Goal: Register for event/course: Sign up to attend an event or enroll in a course

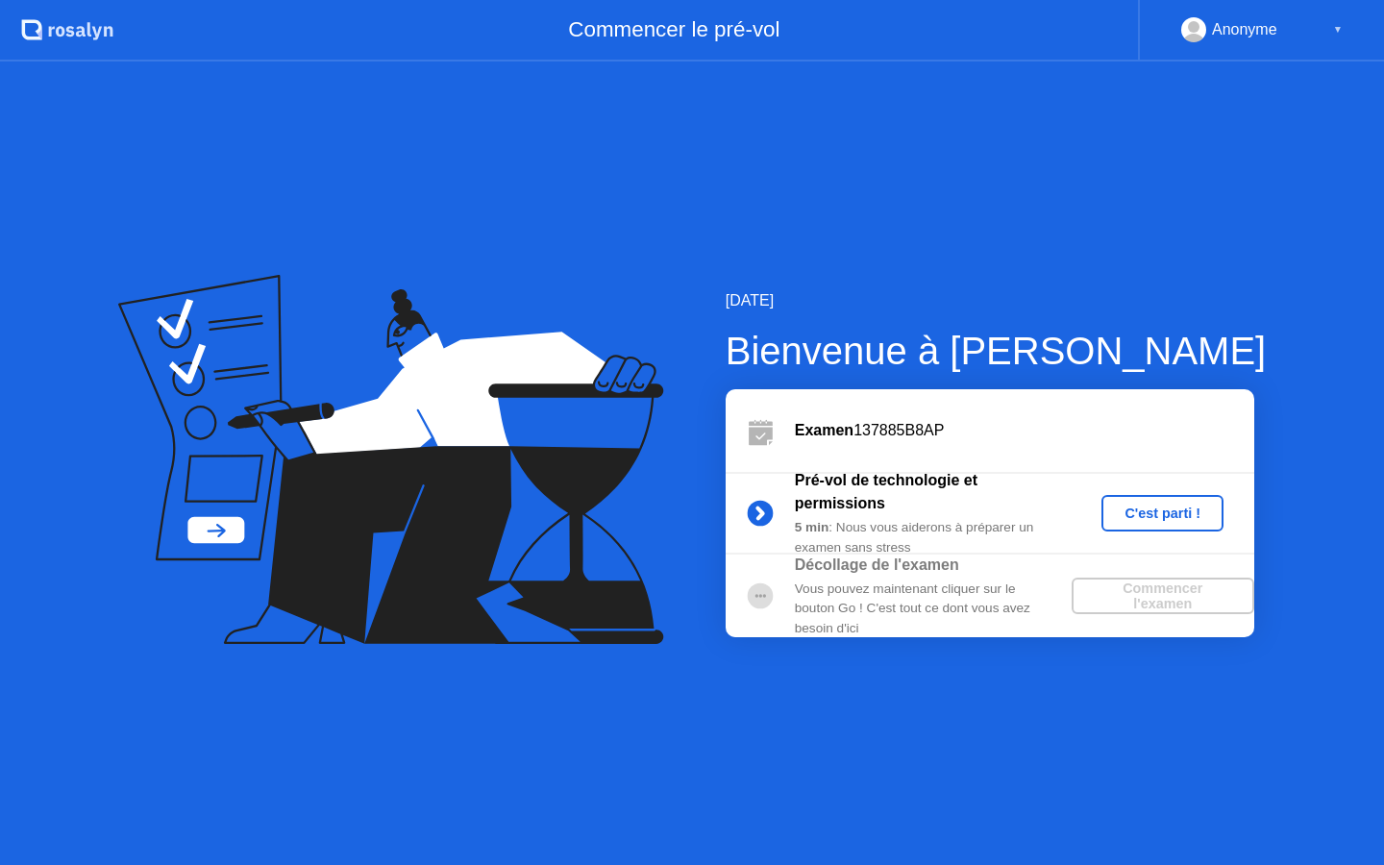
click at [1138, 506] on div "C'est parti !" at bounding box center [1162, 513] width 107 height 15
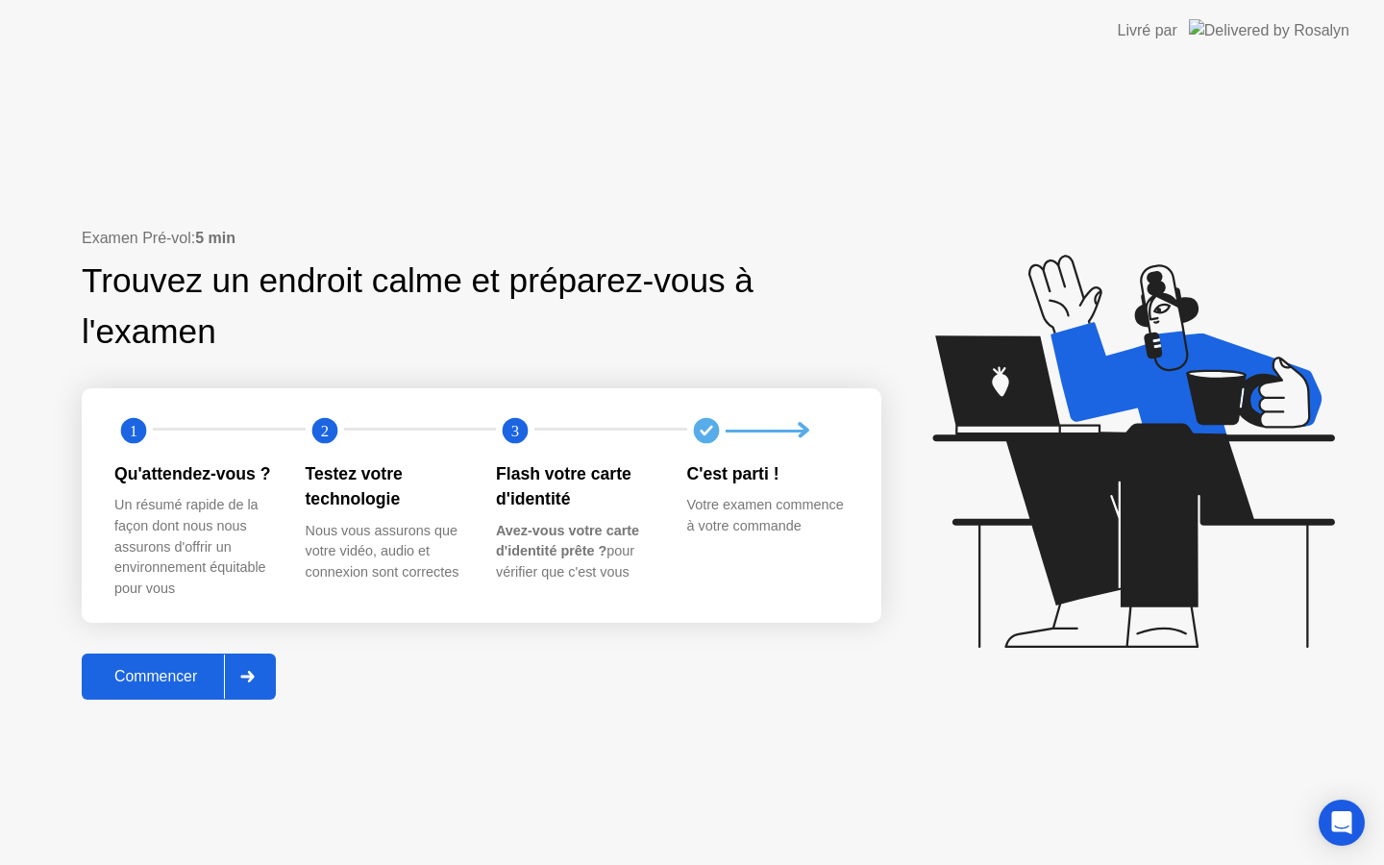
click at [144, 672] on div "Commencer" at bounding box center [155, 676] width 137 height 17
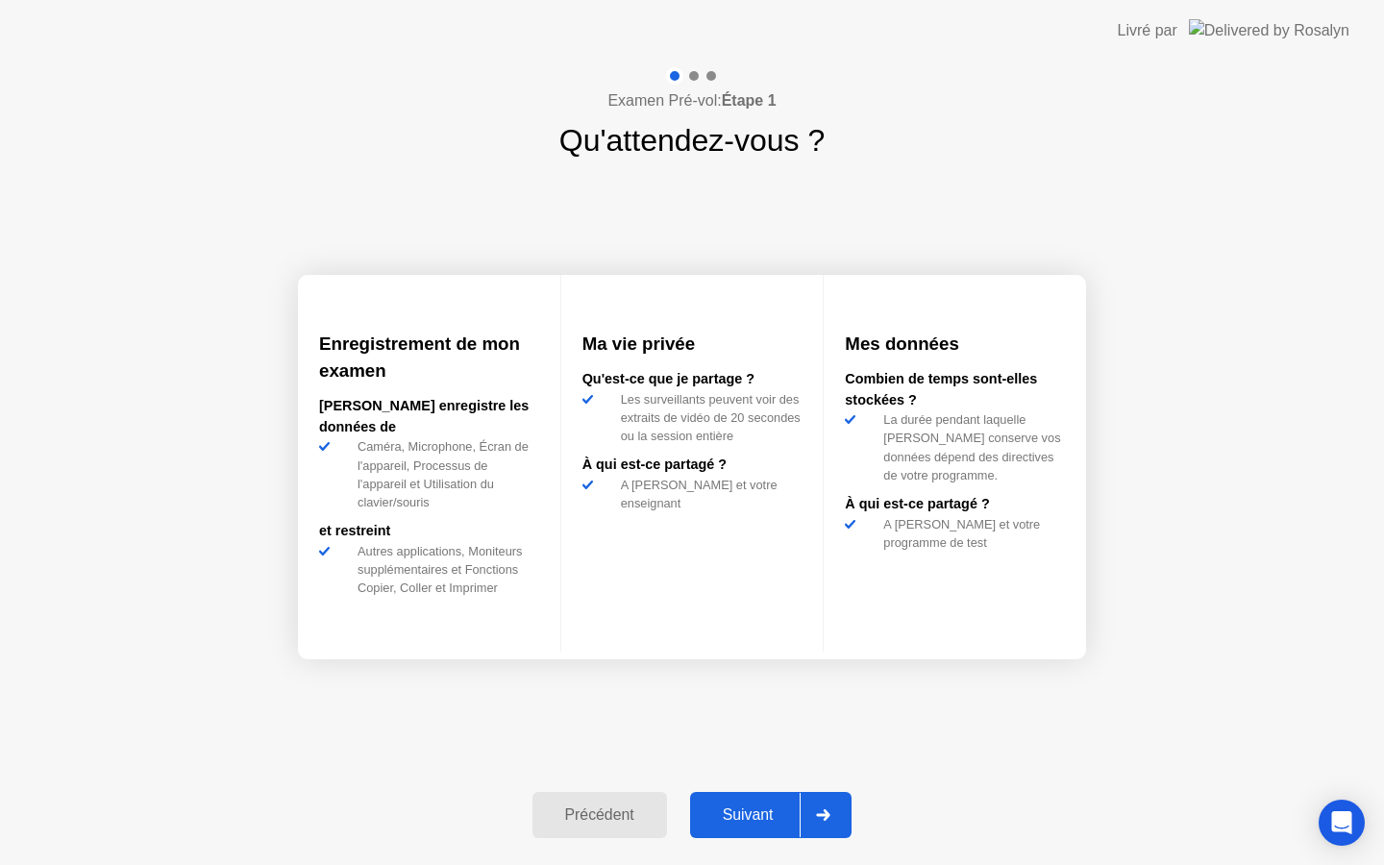
click at [773, 796] on button "Suivant" at bounding box center [771, 815] width 162 height 46
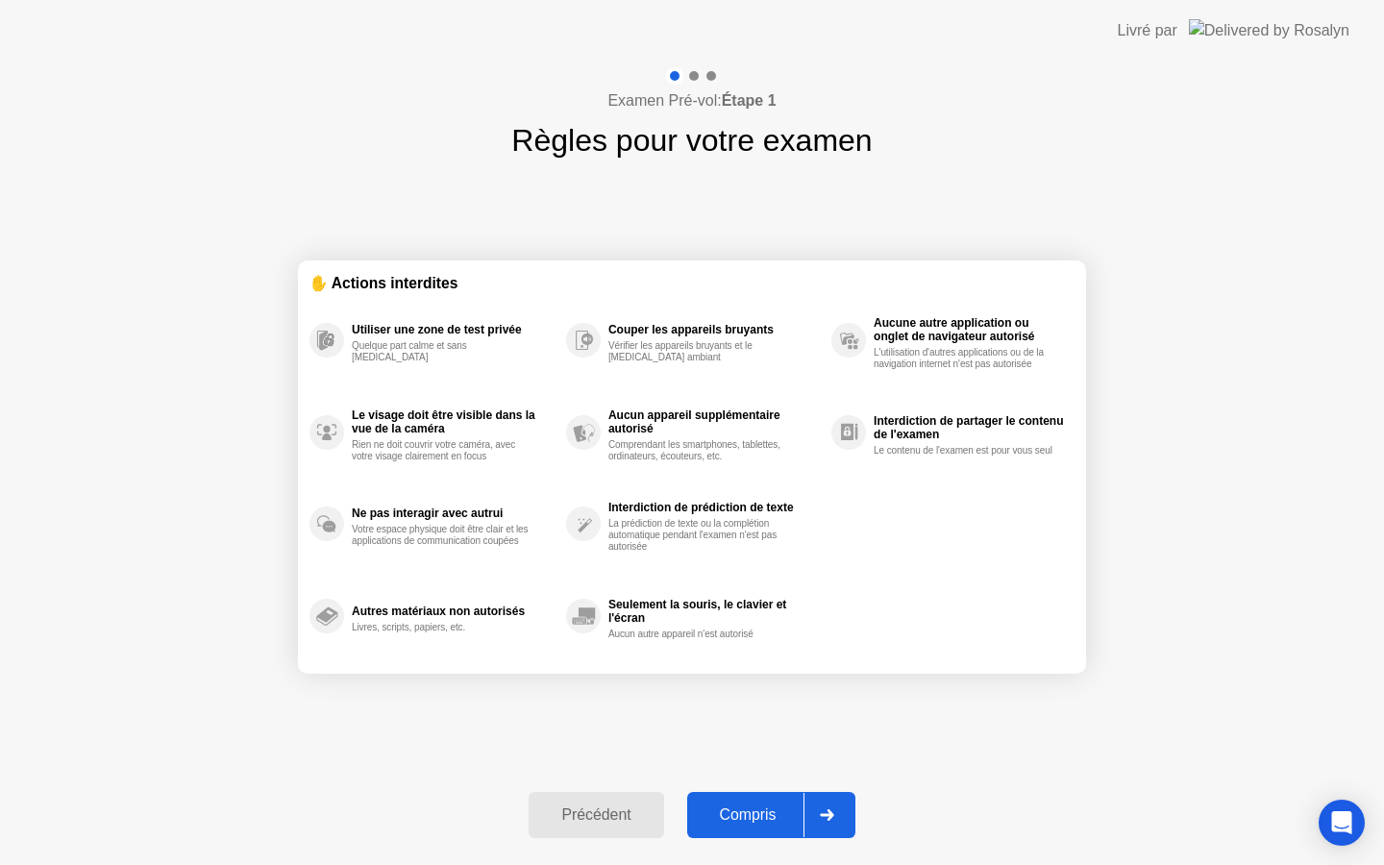
click at [773, 796] on button "Compris" at bounding box center [771, 815] width 168 height 46
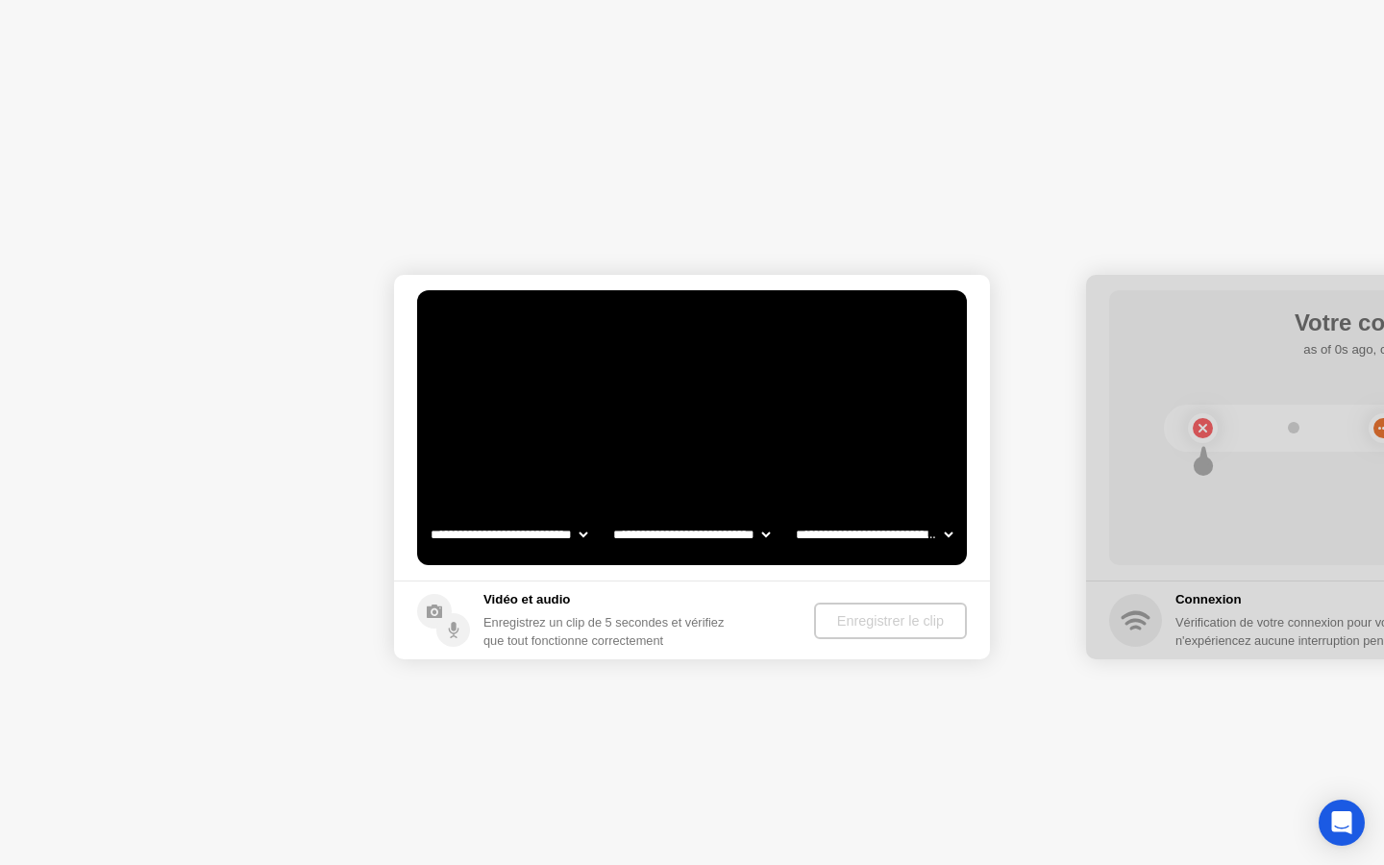
select select "**********"
select select "*******"
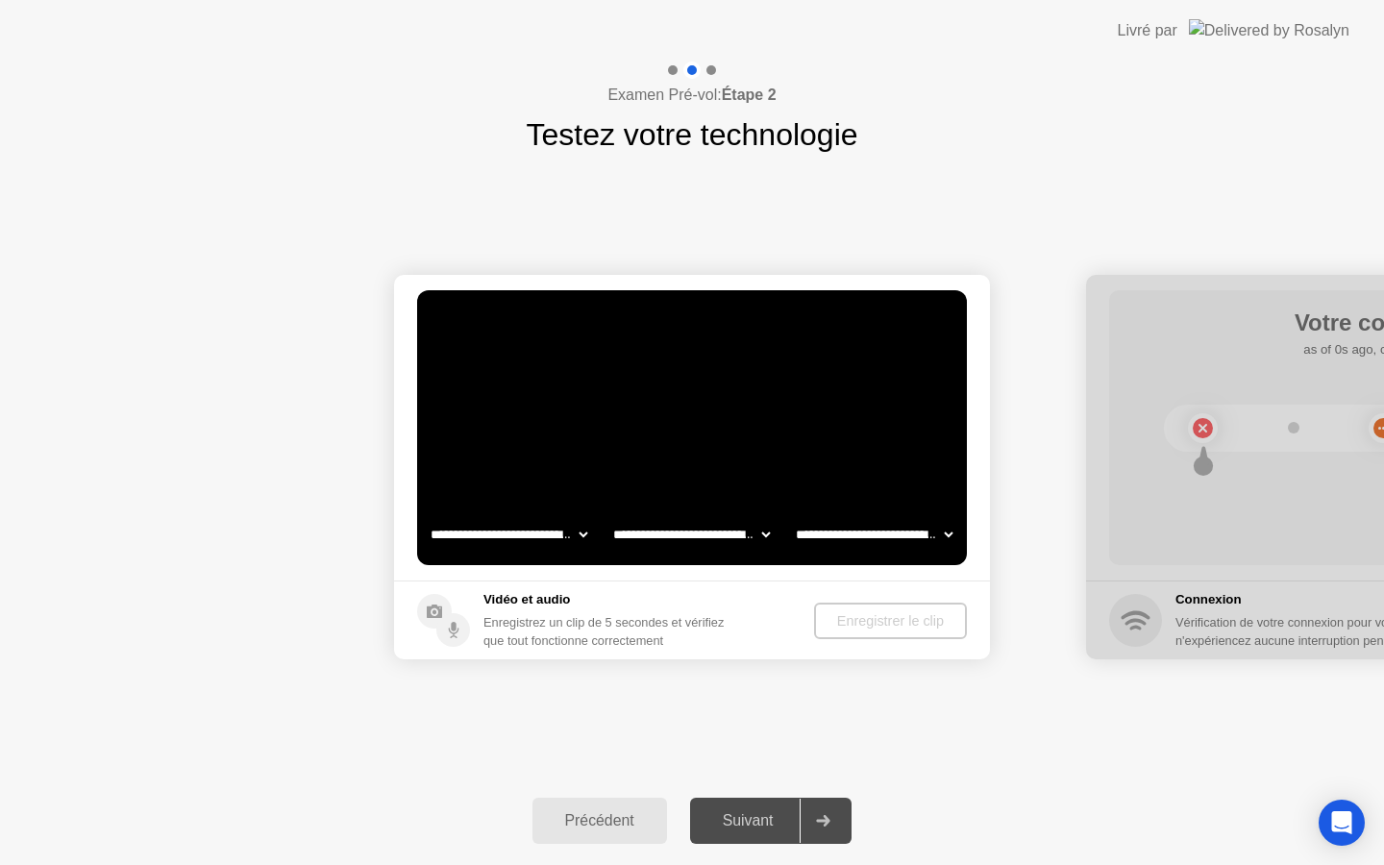
select select "**********"
click at [904, 618] on div "Enregistrer le clip" at bounding box center [891, 620] width 137 height 15
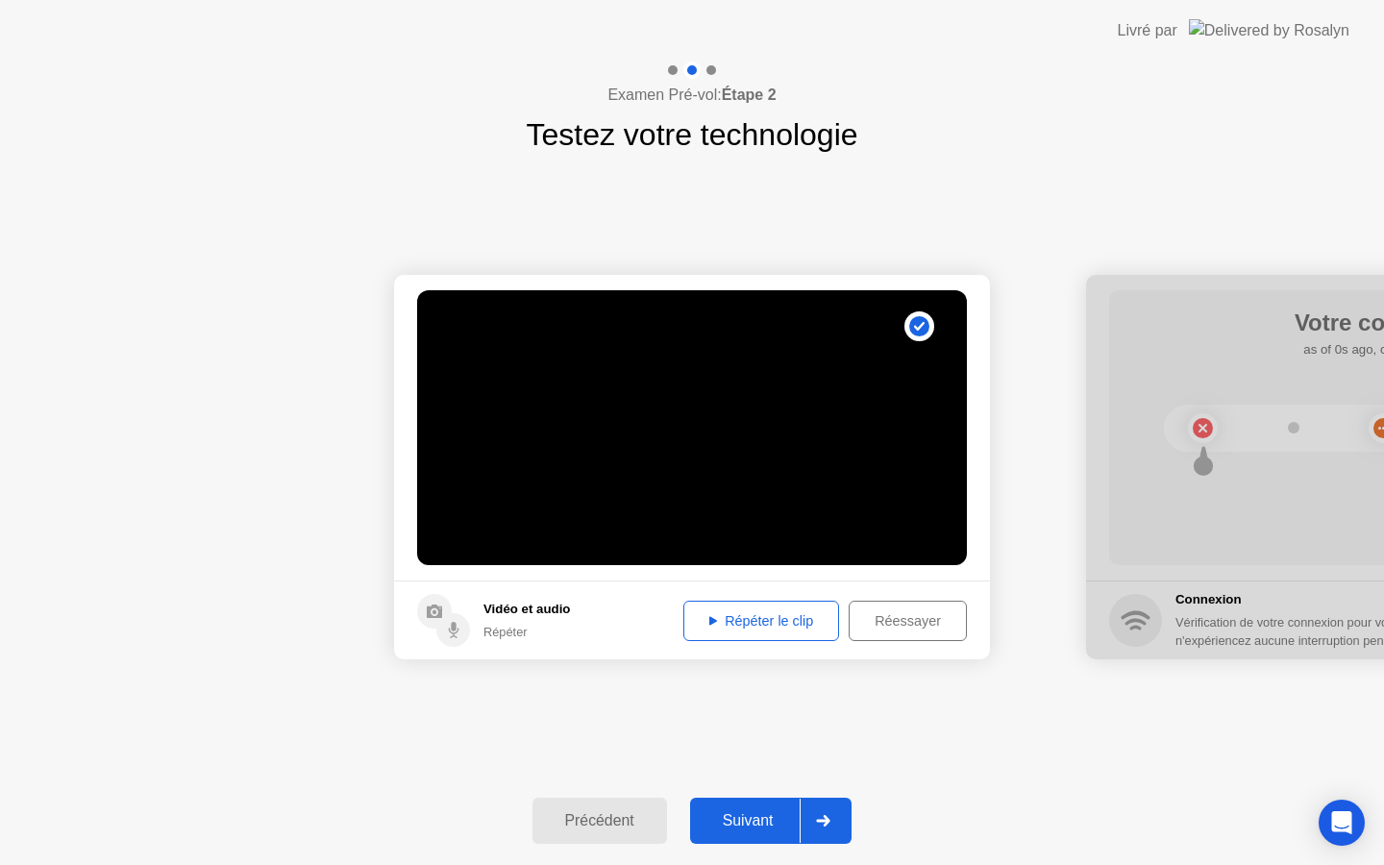
click at [799, 812] on div "Suivant" at bounding box center [748, 820] width 105 height 17
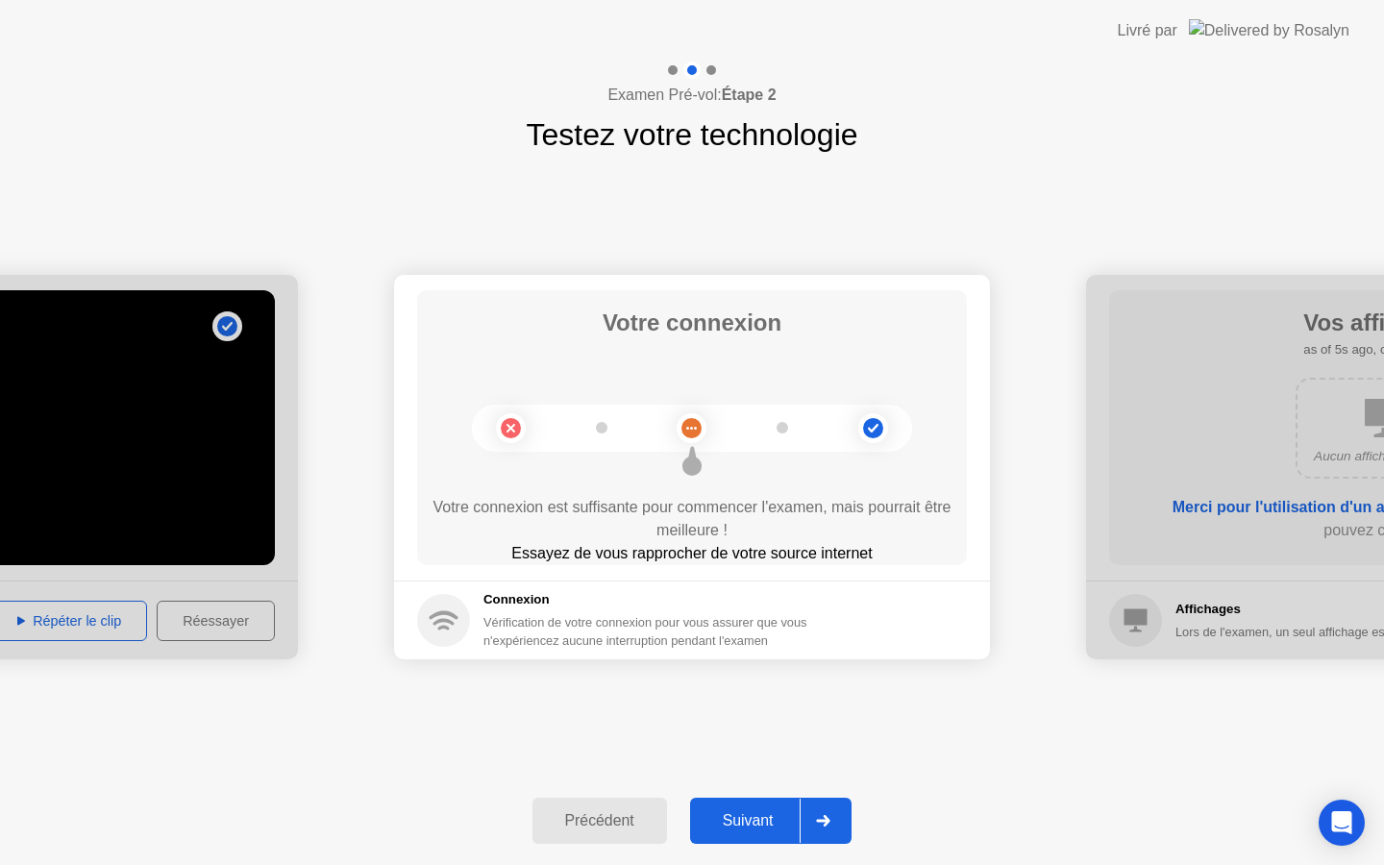
click at [799, 812] on div "Suivant" at bounding box center [748, 820] width 105 height 17
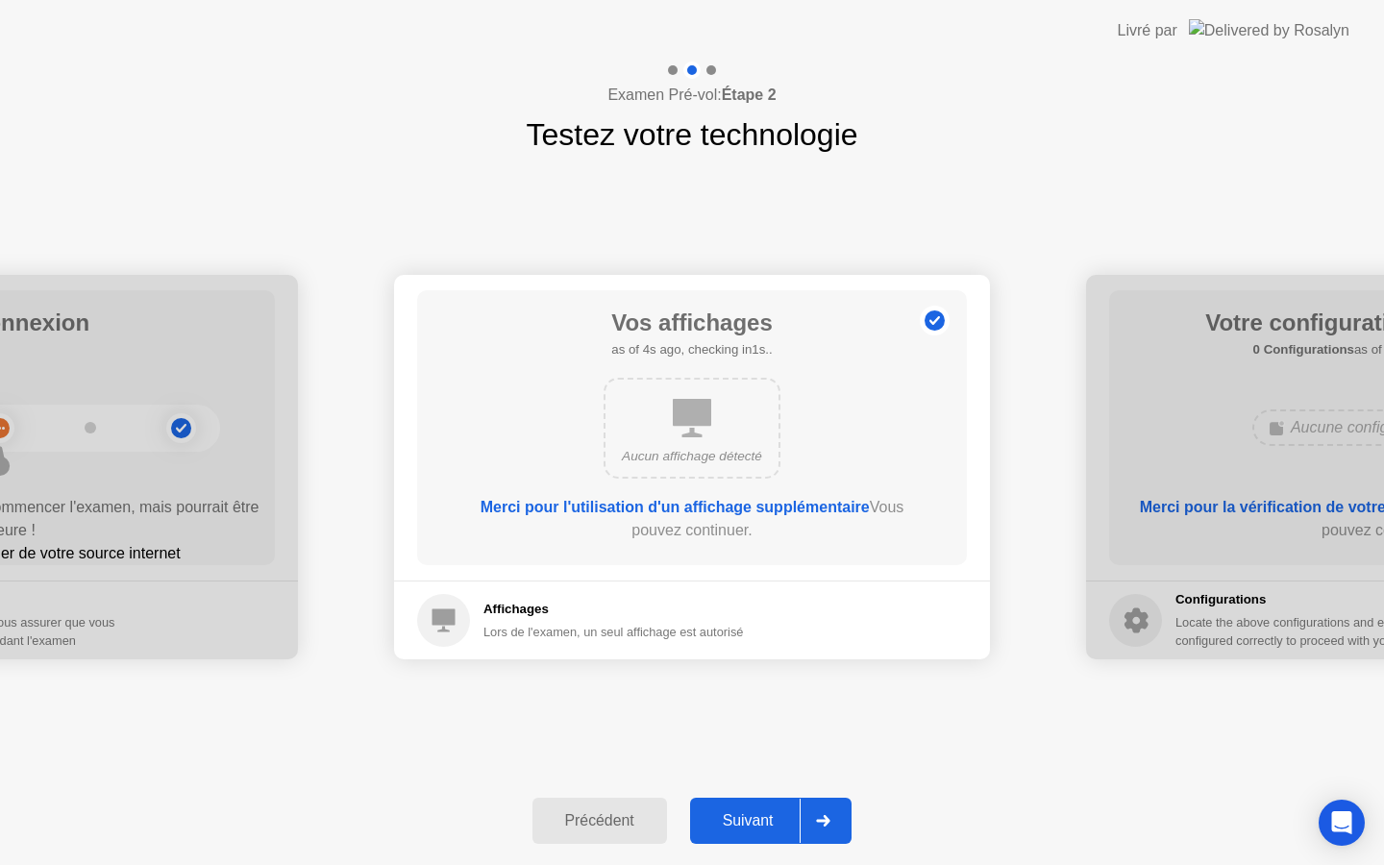
click at [781, 814] on div "Suivant" at bounding box center [748, 820] width 105 height 17
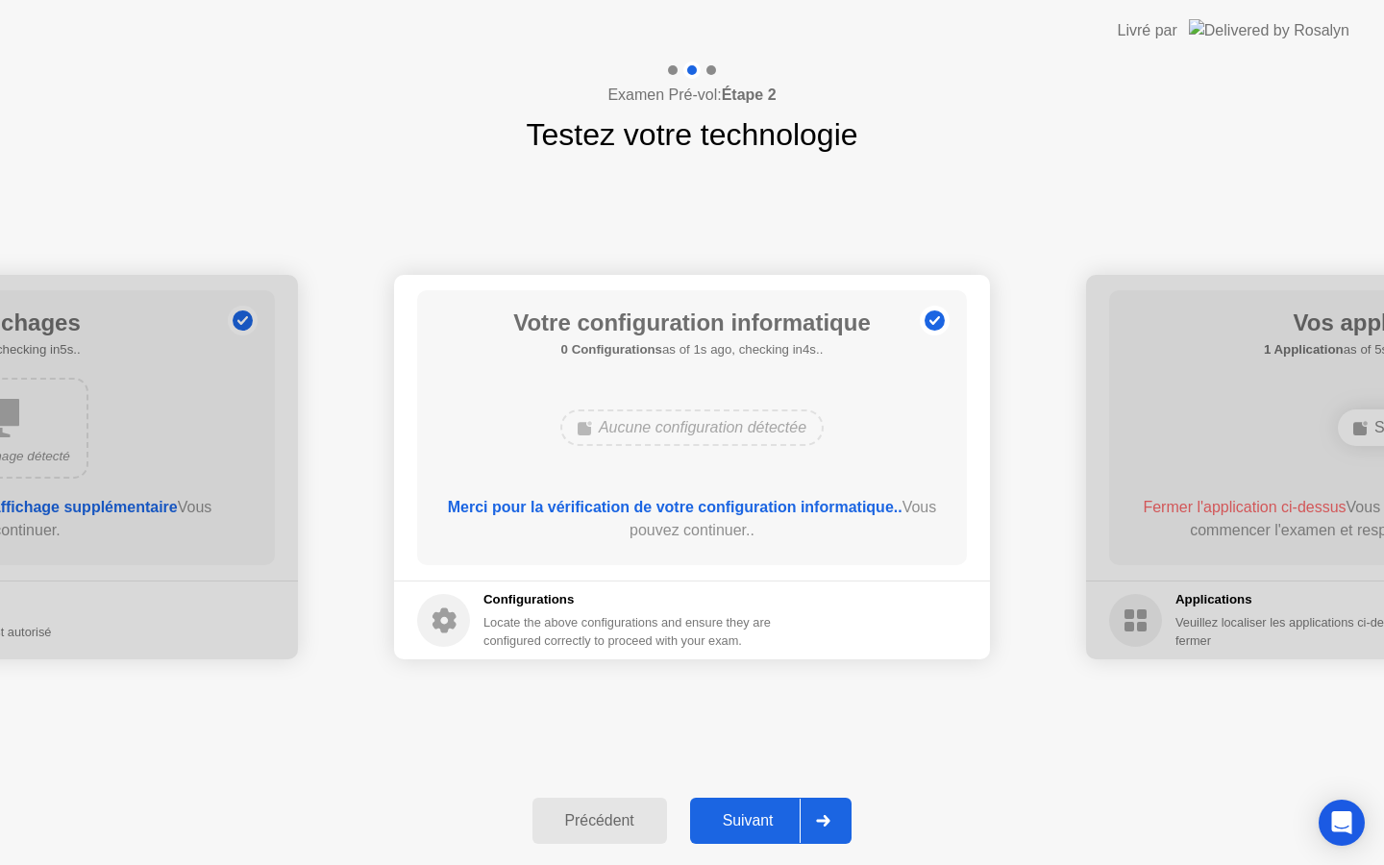
click at [781, 814] on div "Suivant" at bounding box center [748, 820] width 105 height 17
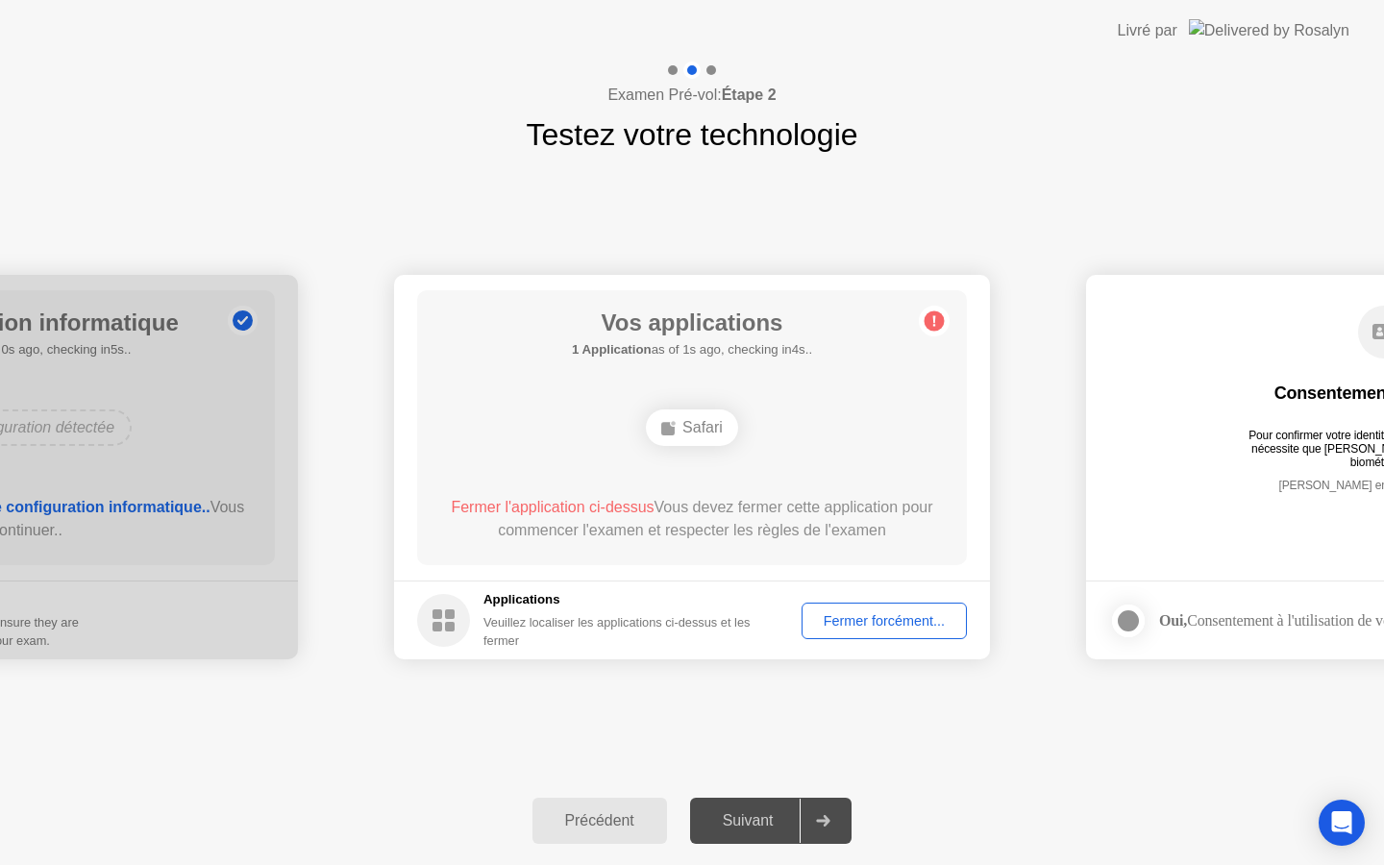
click at [886, 619] on div "Fermer forcément..." at bounding box center [885, 620] width 152 height 15
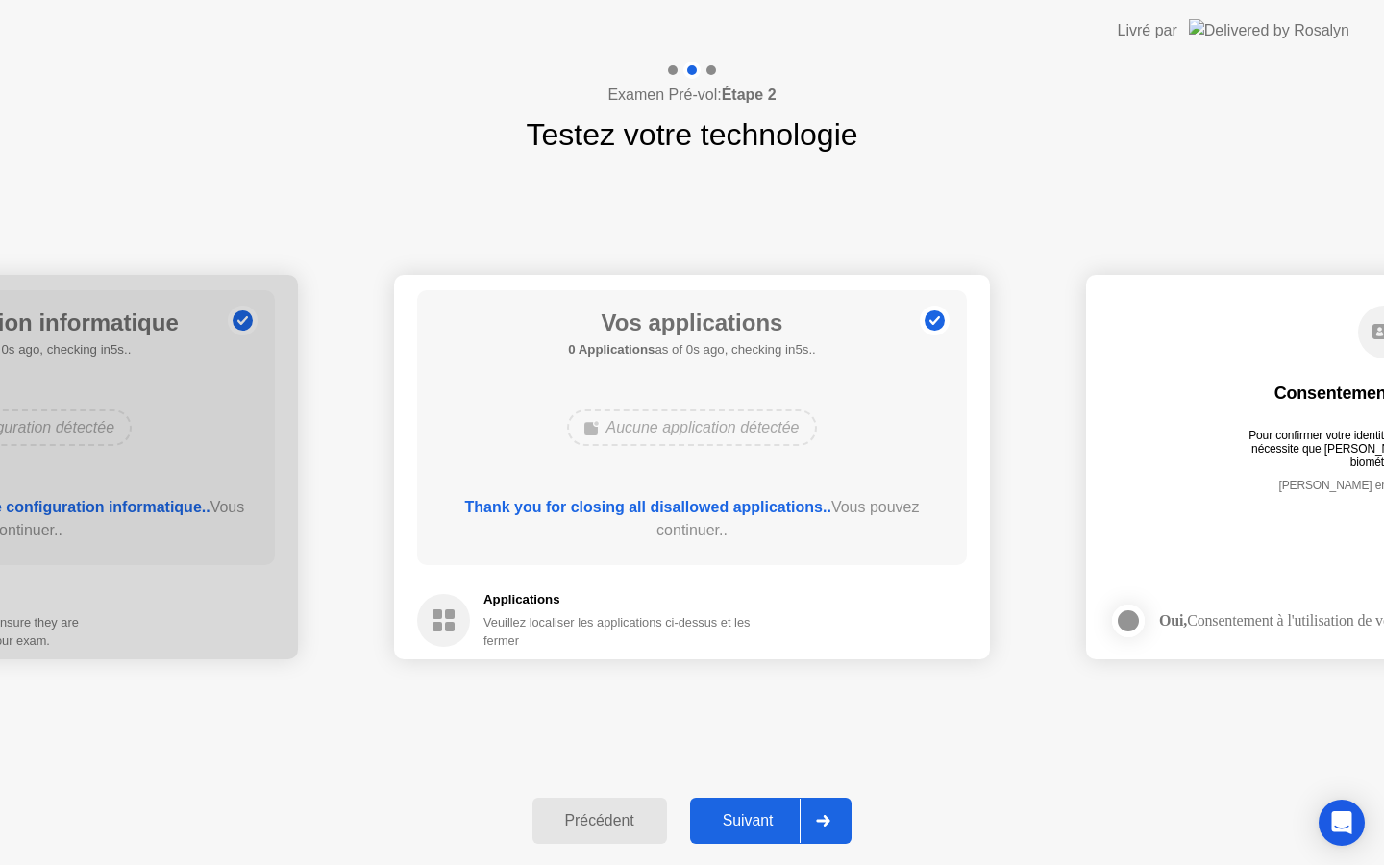
click at [760, 823] on div "Suivant" at bounding box center [748, 820] width 105 height 17
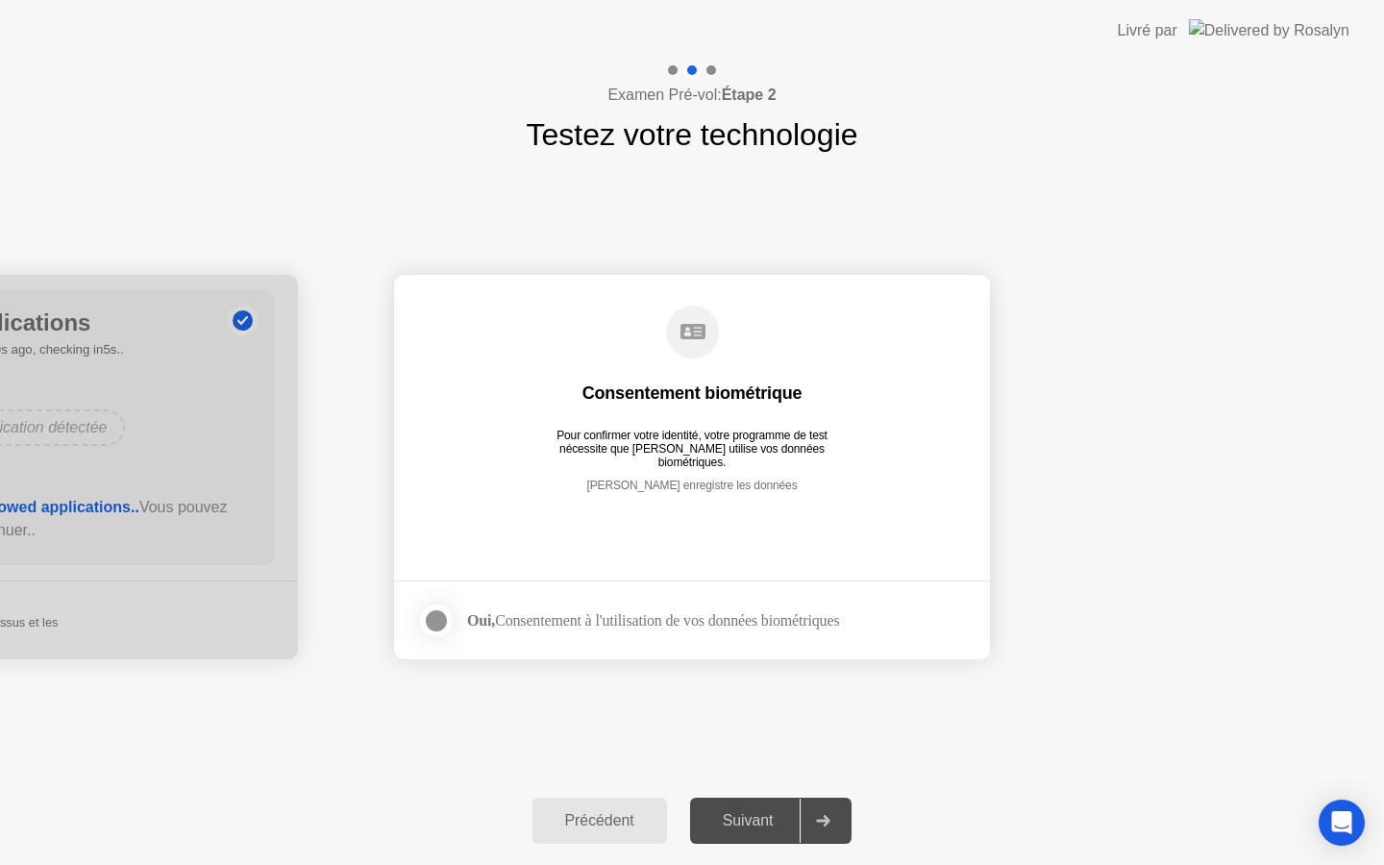
click at [427, 612] on div at bounding box center [436, 621] width 23 height 23
click at [777, 830] on div "Suivant" at bounding box center [748, 820] width 105 height 17
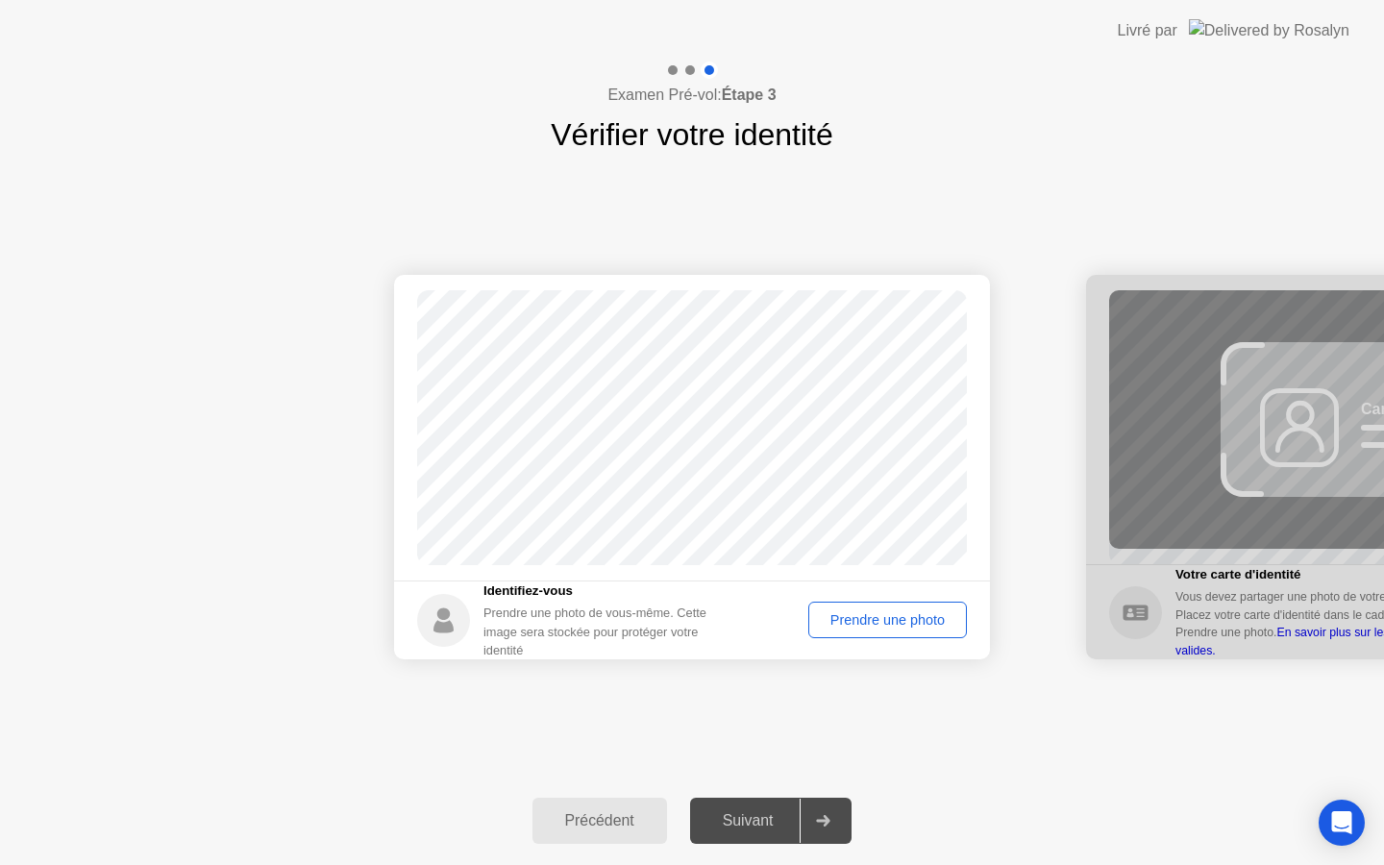
click at [851, 622] on div "Prendre une photo" at bounding box center [887, 619] width 145 height 15
click at [783, 825] on div "Suivant" at bounding box center [748, 820] width 105 height 17
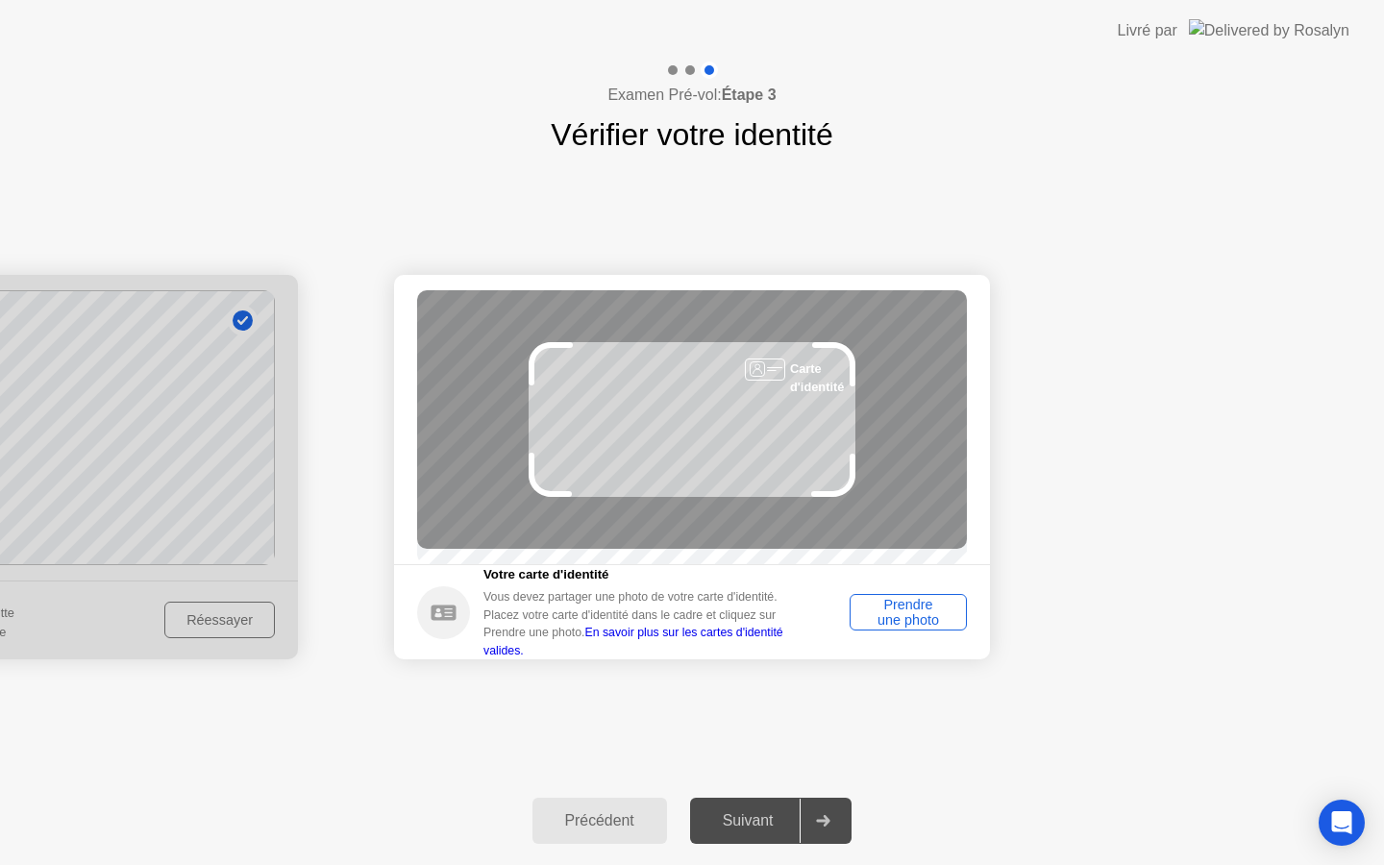
click at [896, 628] on div "Prendre une photo" at bounding box center [909, 612] width 104 height 31
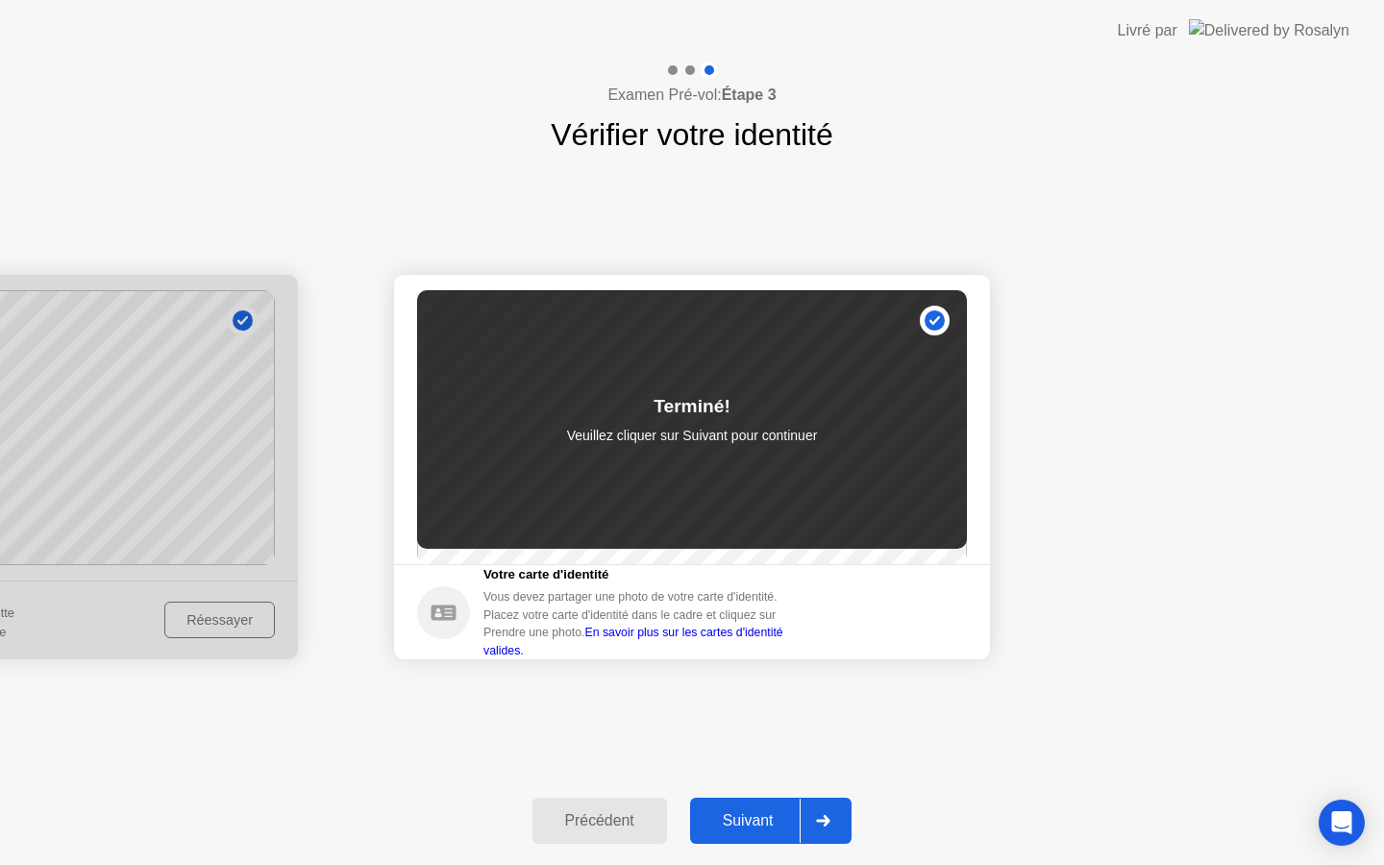
click at [777, 804] on button "Suivant" at bounding box center [771, 821] width 162 height 46
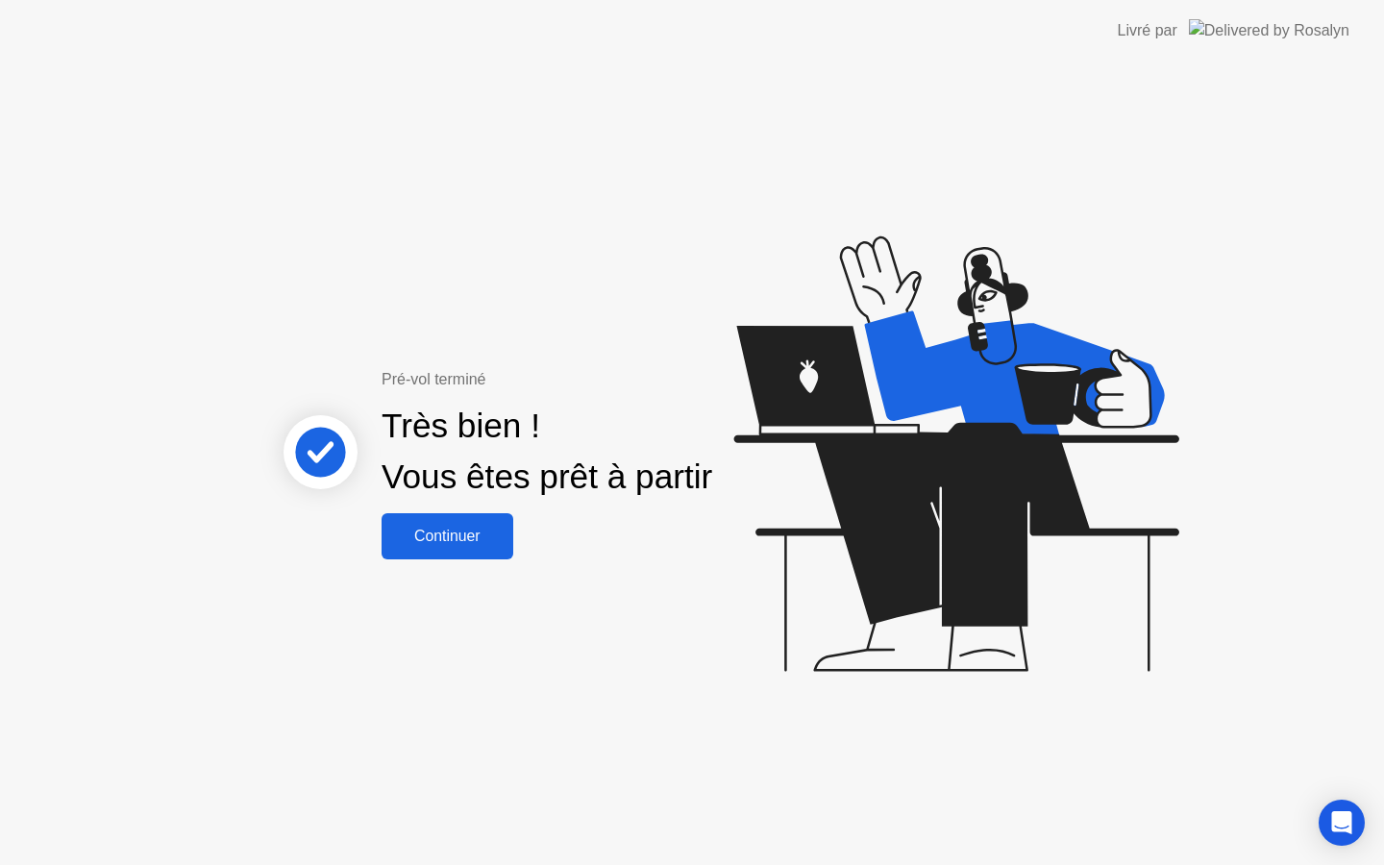
click at [483, 545] on div "Continuer" at bounding box center [447, 536] width 120 height 17
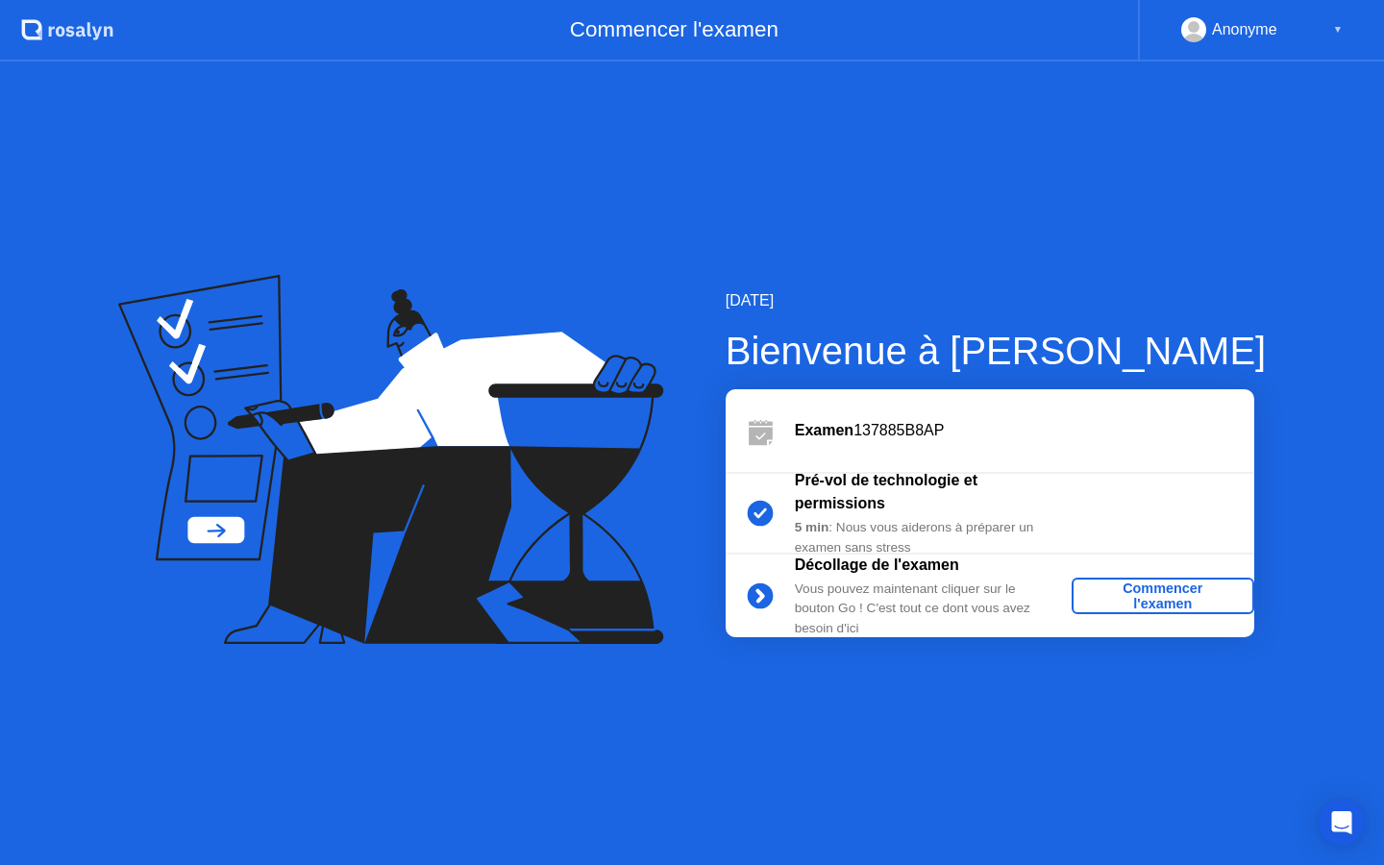
click at [1204, 599] on div "Commencer l'examen" at bounding box center [1163, 596] width 167 height 31
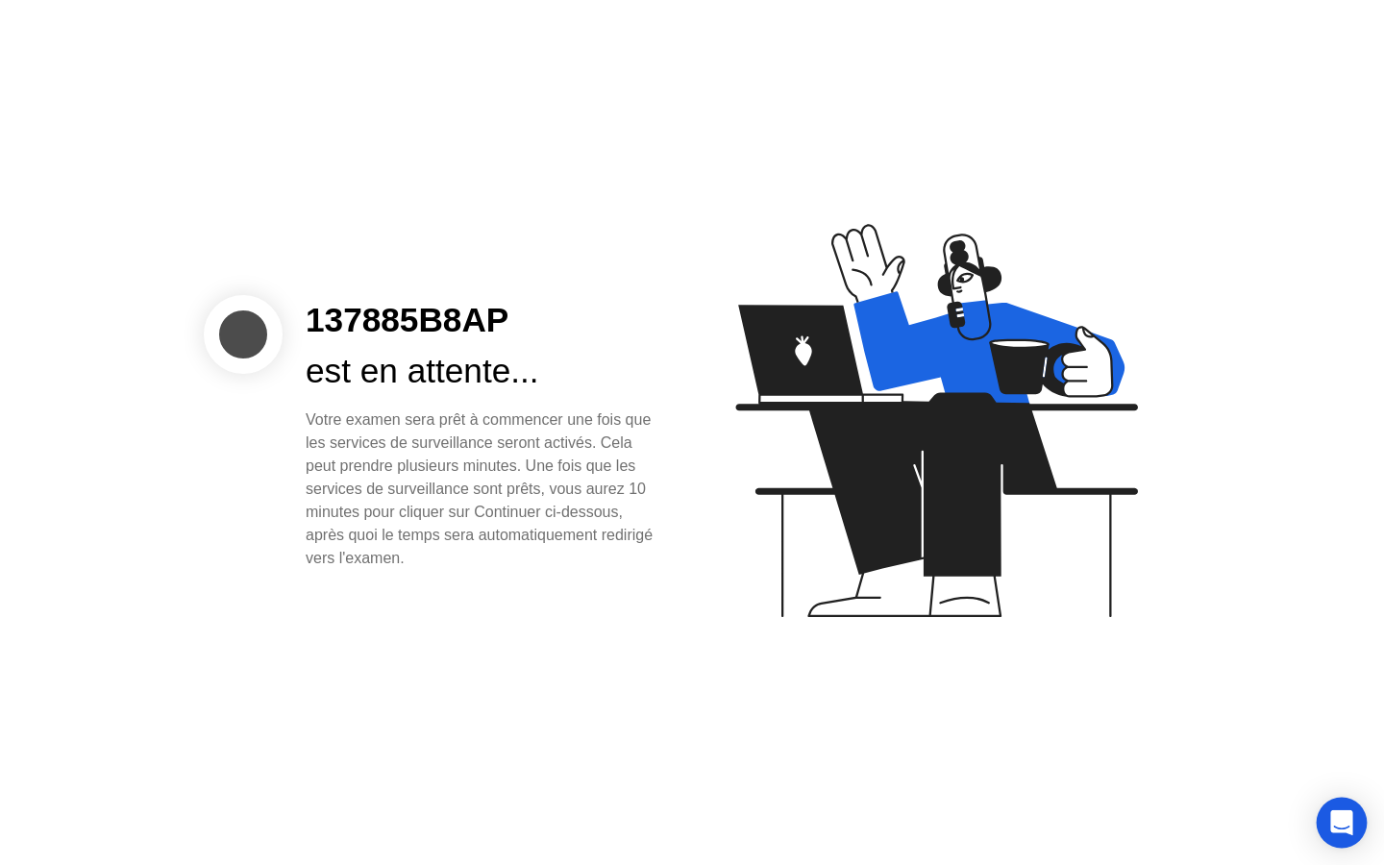
click at [1348, 813] on icon "Open Intercom Messenger" at bounding box center [1342, 822] width 22 height 25
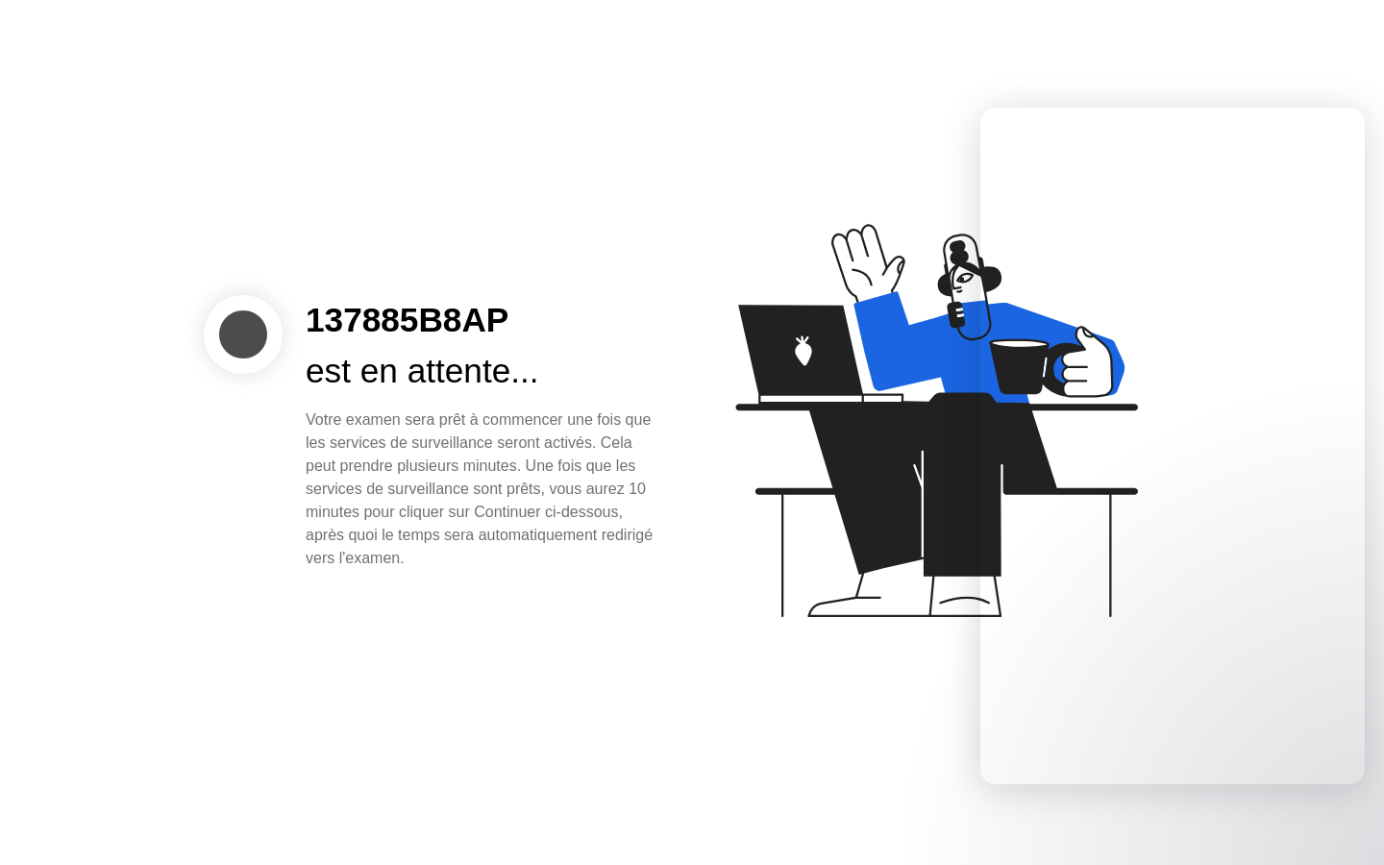
click at [778, 771] on div "137885B8AP est en attente... Votre examen sera prêt à commencer une fois que le…" at bounding box center [692, 432] width 1384 height 865
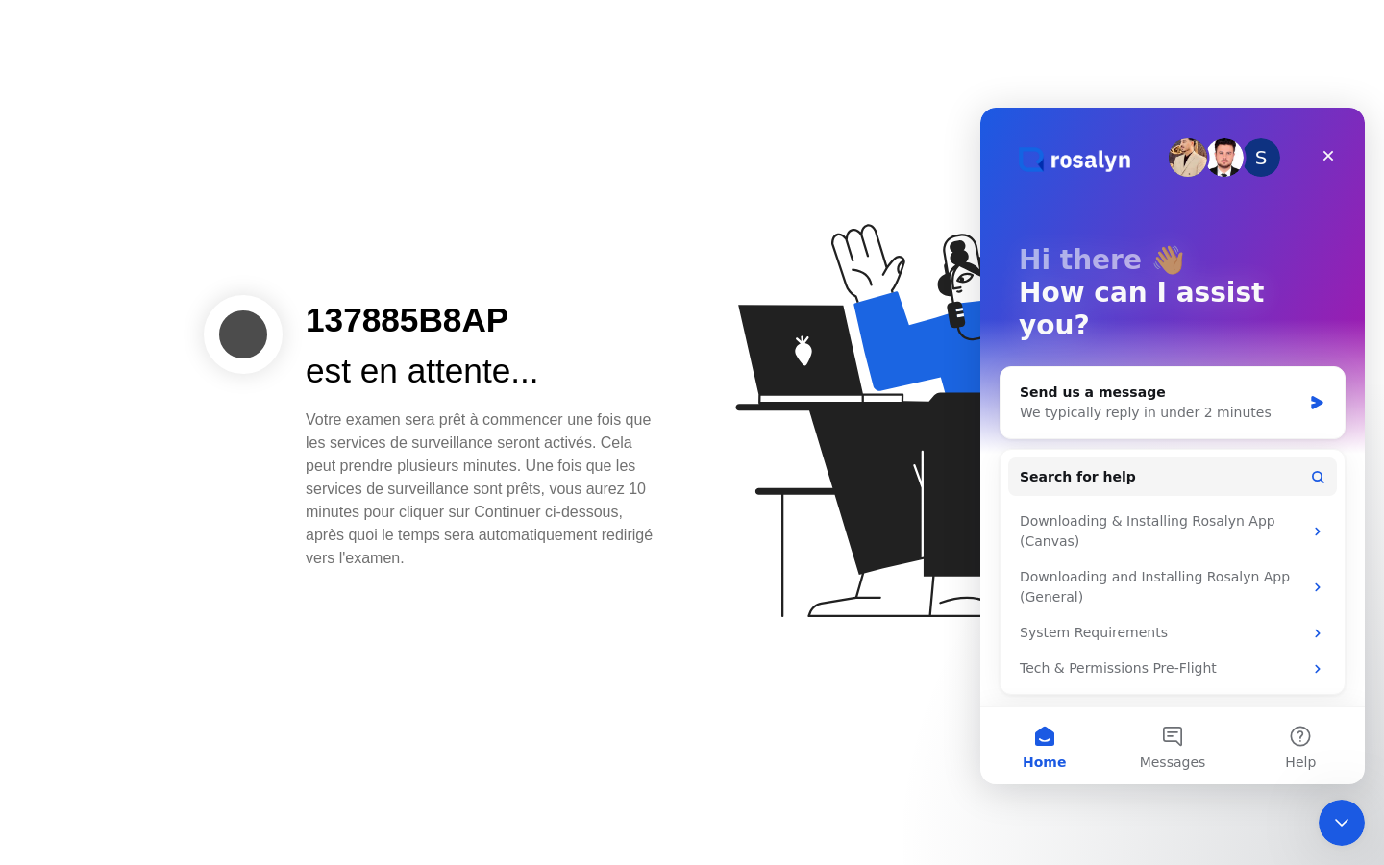
click at [778, 771] on div "137885B8AP est en attente... Votre examen sera prêt à commencer une fois que le…" at bounding box center [692, 432] width 1384 height 865
click at [1326, 154] on icon "Close" at bounding box center [1329, 156] width 11 height 11
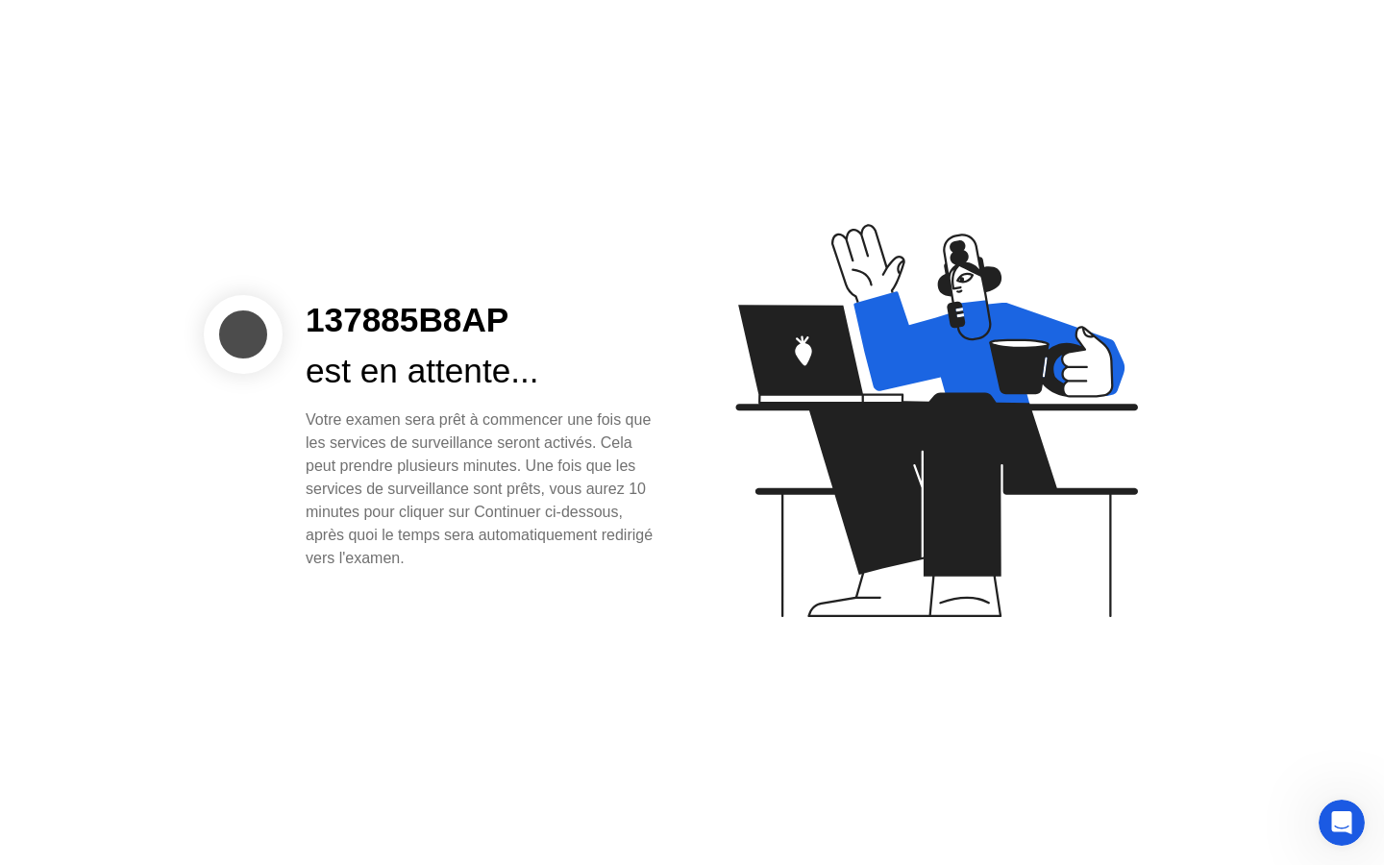
click at [358, 425] on div "Votre examen sera prêt à commencer une fois que les services de surveillance se…" at bounding box center [484, 490] width 356 height 162
click at [1340, 821] on icon "Open Intercom Messenger" at bounding box center [1338, 819] width 13 height 15
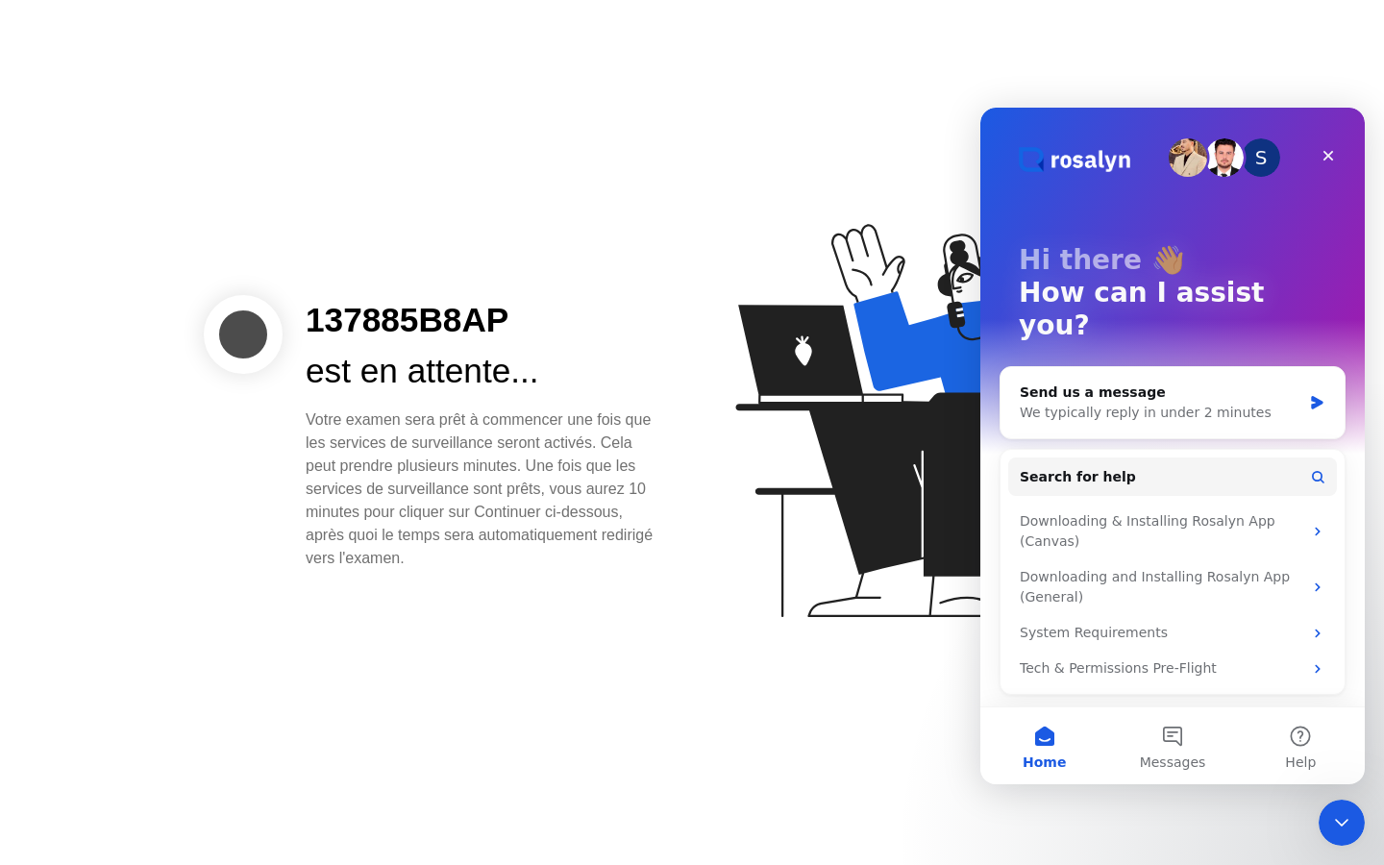
click at [649, 570] on div "137885B8AP est en attente... Votre examen sera prêt à commencer une fois que le…" at bounding box center [692, 432] width 1384 height 865
click at [787, 175] on div "137885B8AP est en attente... Votre examen sera prêt à commencer une fois que le…" at bounding box center [692, 432] width 1384 height 865
click at [1337, 835] on div "Close Intercom Messenger" at bounding box center [1339, 820] width 46 height 46
